Goal: Entertainment & Leisure: Consume media (video, audio)

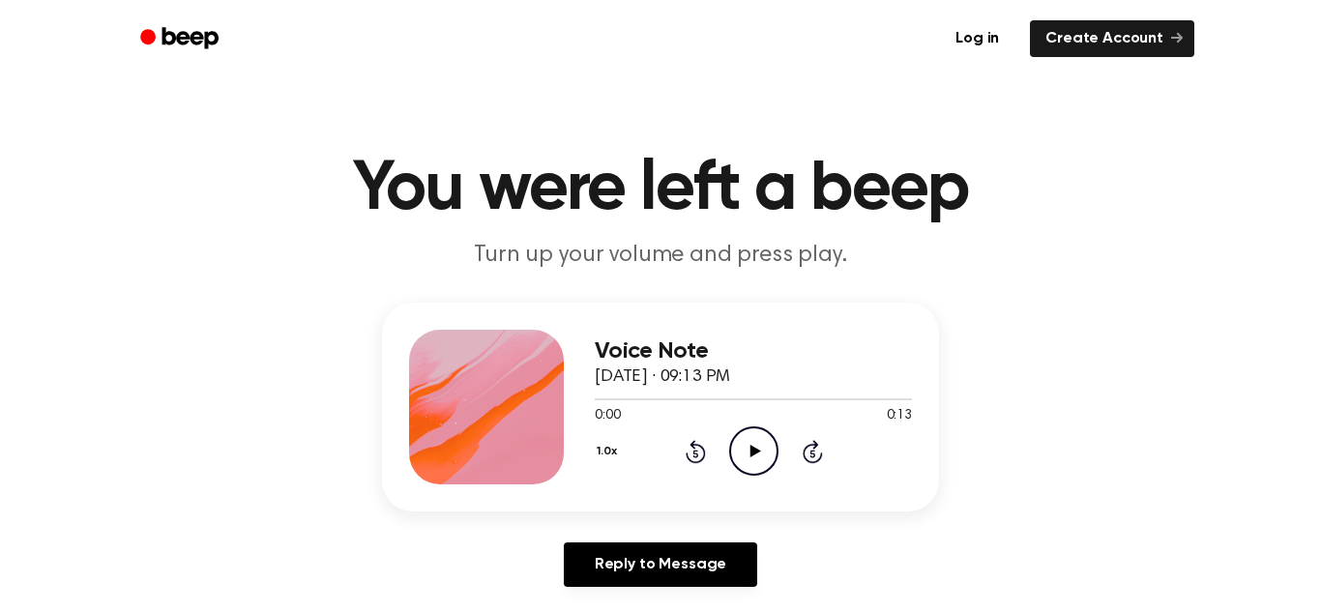
click at [745, 448] on icon "Play Audio" at bounding box center [753, 450] width 49 height 49
click at [757, 473] on icon "Play Audio" at bounding box center [753, 450] width 49 height 49
click at [754, 445] on icon "Play Audio" at bounding box center [753, 450] width 49 height 49
click at [732, 442] on circle at bounding box center [753, 450] width 47 height 47
click at [755, 449] on icon "Play Audio" at bounding box center [753, 450] width 49 height 49
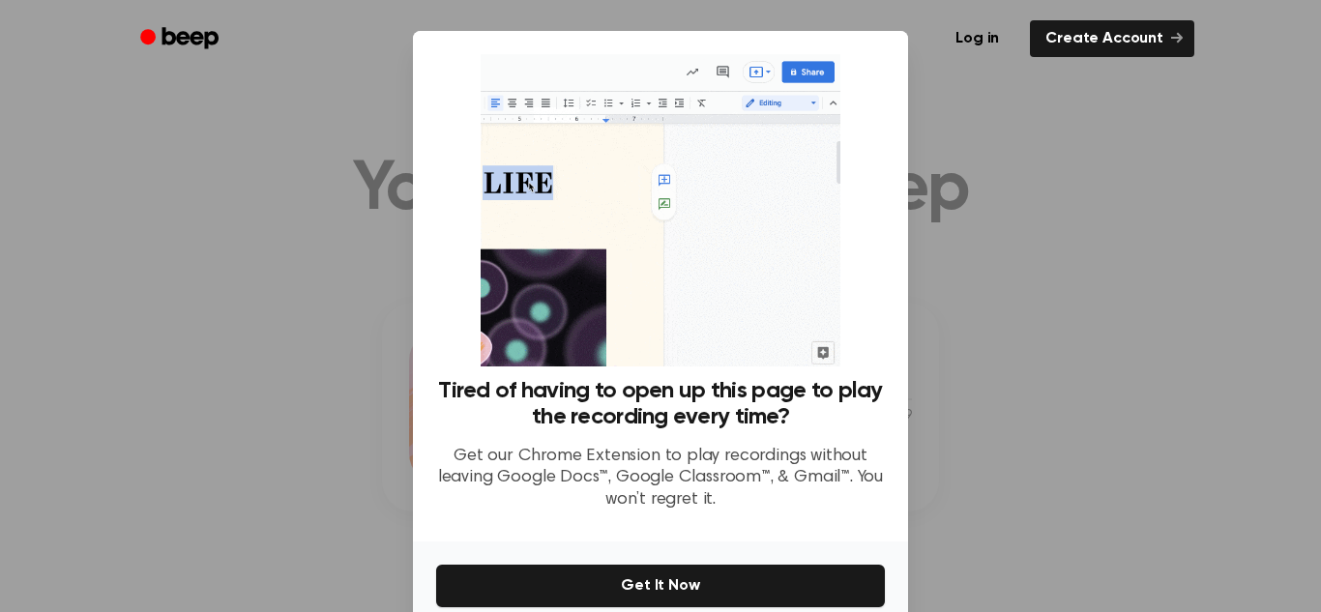
click at [1107, 168] on div at bounding box center [660, 306] width 1321 height 612
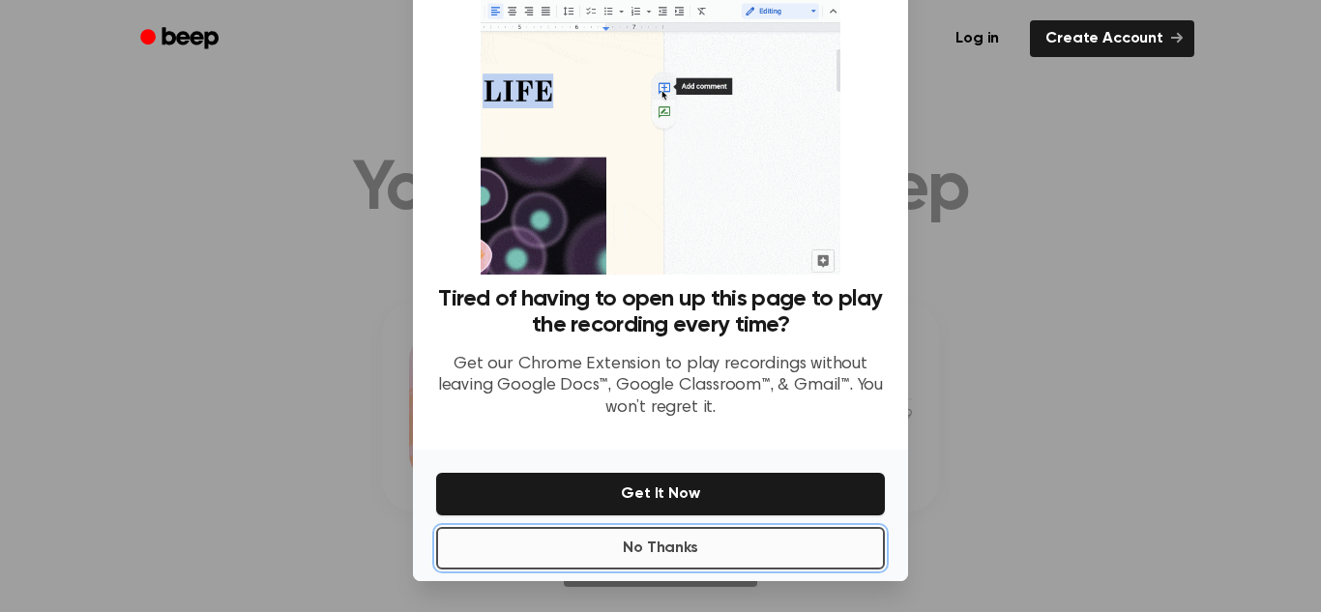
click at [733, 534] on button "No Thanks" at bounding box center [660, 548] width 449 height 43
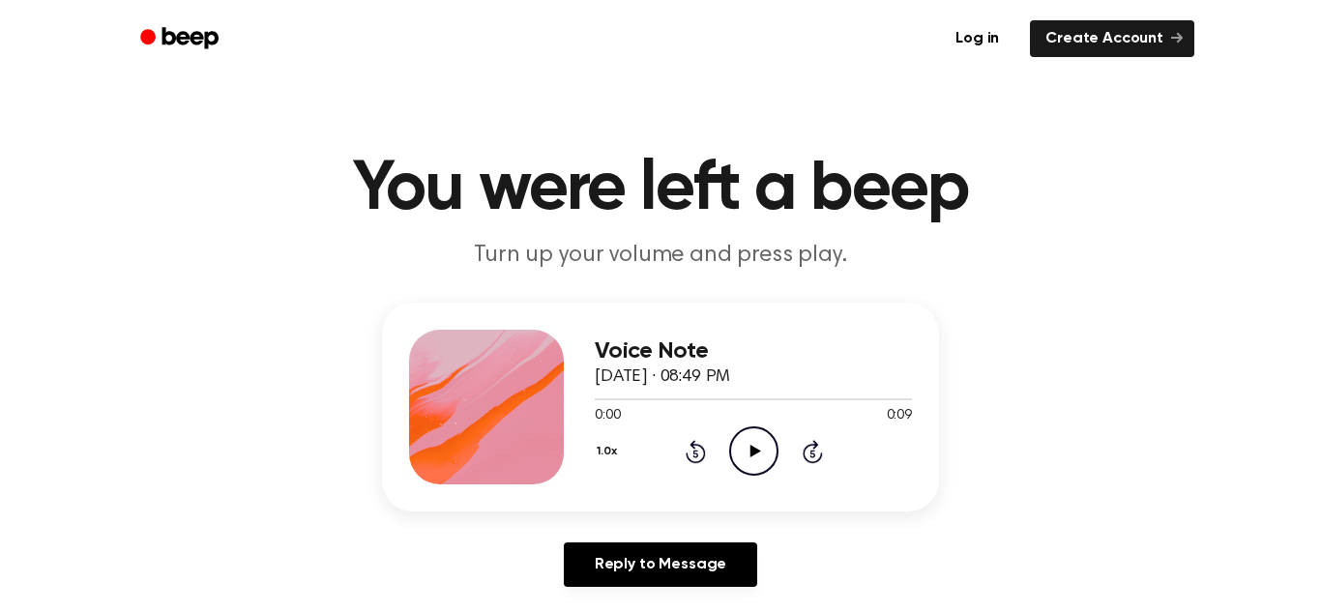
click at [768, 443] on icon "Play Audio" at bounding box center [753, 450] width 49 height 49
click at [754, 427] on circle at bounding box center [753, 450] width 47 height 47
click at [759, 445] on icon "Play Audio" at bounding box center [753, 450] width 49 height 49
click at [769, 435] on icon "Play Audio" at bounding box center [753, 450] width 49 height 49
